Goal: Information Seeking & Learning: Learn about a topic

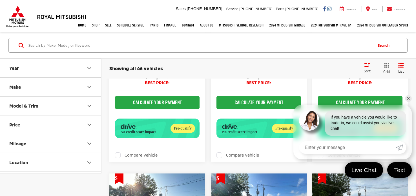
click at [408, 100] on link "✕" at bounding box center [408, 98] width 7 height 7
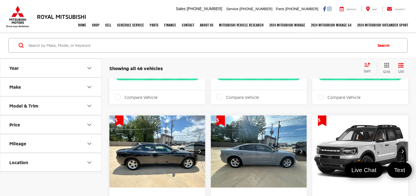
scroll to position [728, 0]
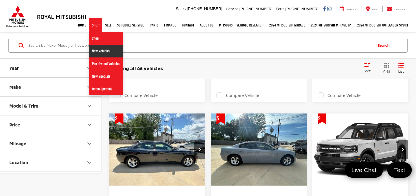
click at [96, 47] on link "New Vehicles" at bounding box center [106, 51] width 34 height 13
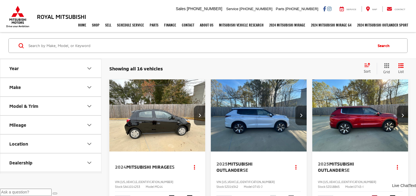
click at [84, 83] on button "Make" at bounding box center [50, 87] width 101 height 18
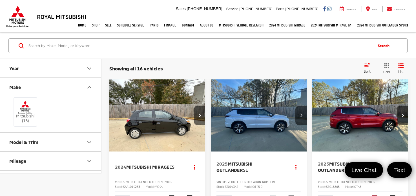
click at [24, 109] on img at bounding box center [24, 107] width 15 height 13
click at [0, 0] on input "Mitsubishi (16)" at bounding box center [0, 0] width 0 height 0
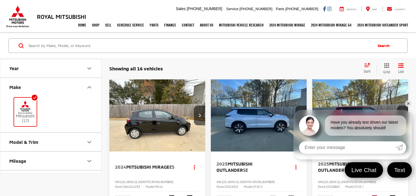
click at [88, 141] on icon "Model & Trim" at bounding box center [89, 142] width 3 height 2
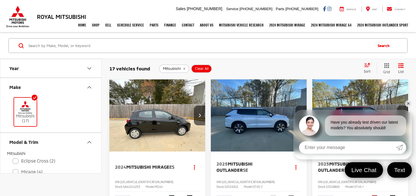
drag, startPoint x: 409, startPoint y: 104, endPoint x: 406, endPoint y: 106, distance: 4.0
click at [409, 104] on link "✕" at bounding box center [408, 103] width 7 height 7
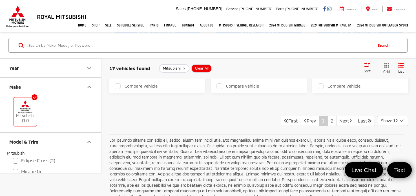
scroll to position [1166, 0]
click at [327, 119] on link "2" at bounding box center [331, 121] width 9 height 10
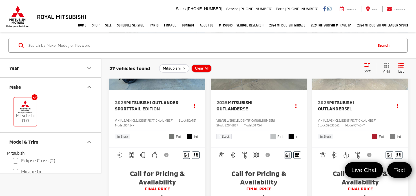
scroll to position [363, 0]
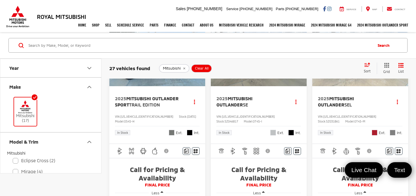
click at [238, 120] on span "SZ046817" at bounding box center [232, 121] width 14 height 3
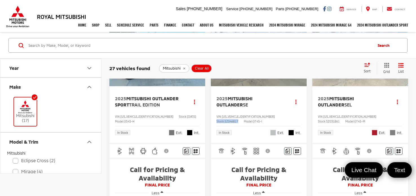
click at [238, 120] on span "SZ046817" at bounding box center [232, 121] width 14 height 3
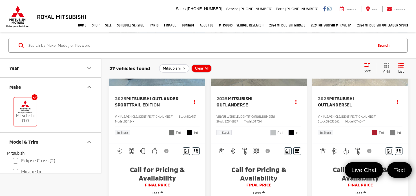
click at [238, 120] on span "SZ046817" at bounding box center [232, 121] width 14 height 3
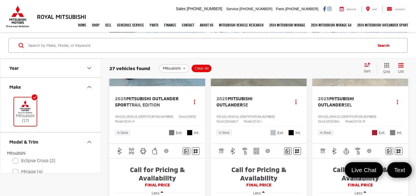
click at [238, 120] on span "SZ046817" at bounding box center [232, 121] width 14 height 3
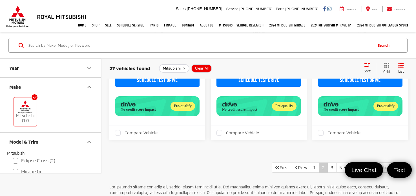
scroll to position [1157, 0]
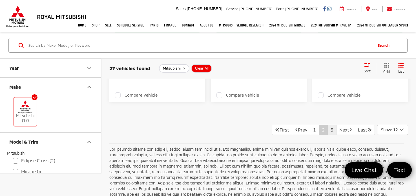
click at [327, 128] on link "3" at bounding box center [331, 130] width 9 height 10
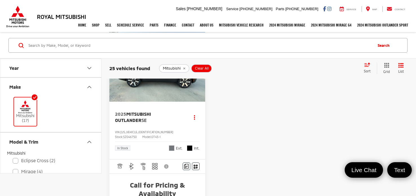
scroll to position [54, 0]
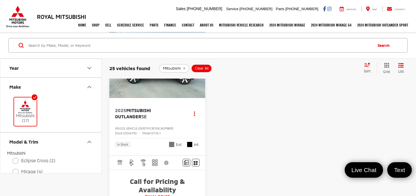
click at [137, 132] on span "SZ046750" at bounding box center [130, 133] width 14 height 3
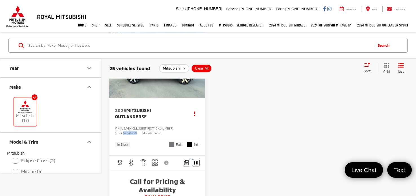
copy span "SZ046750"
